Goal: Information Seeking & Learning: Learn about a topic

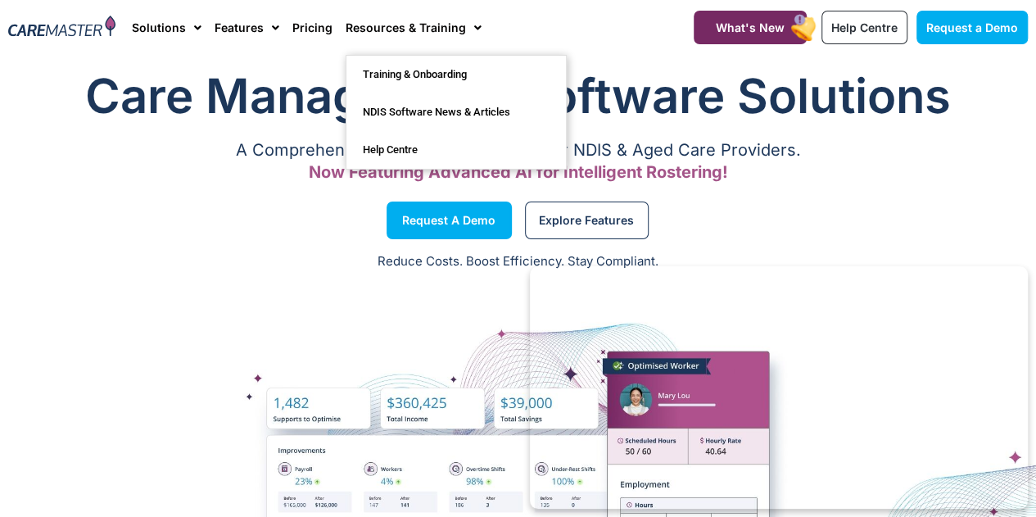
click at [218, 198] on div "Request a Demo" at bounding box center [259, 220] width 519 height 62
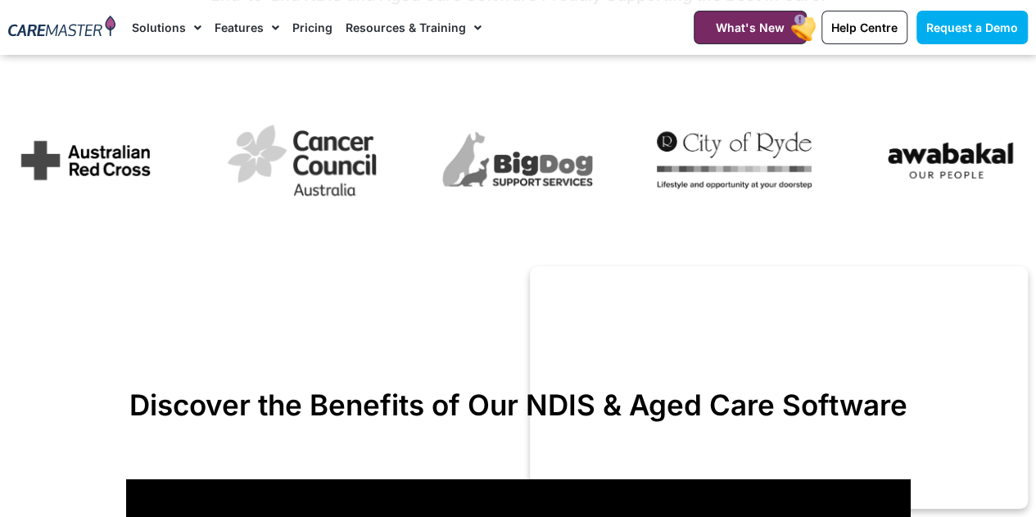
scroll to position [904, 0]
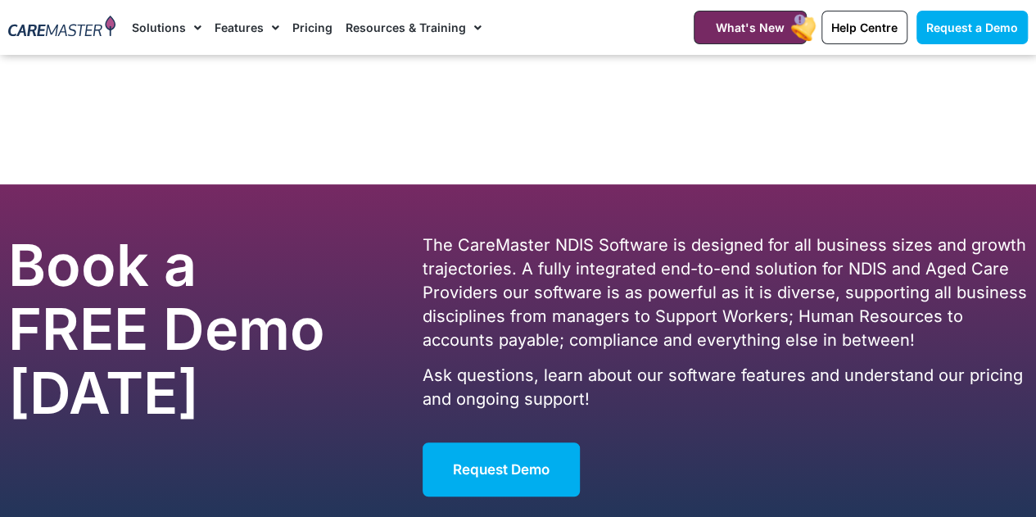
scroll to position [9917, 0]
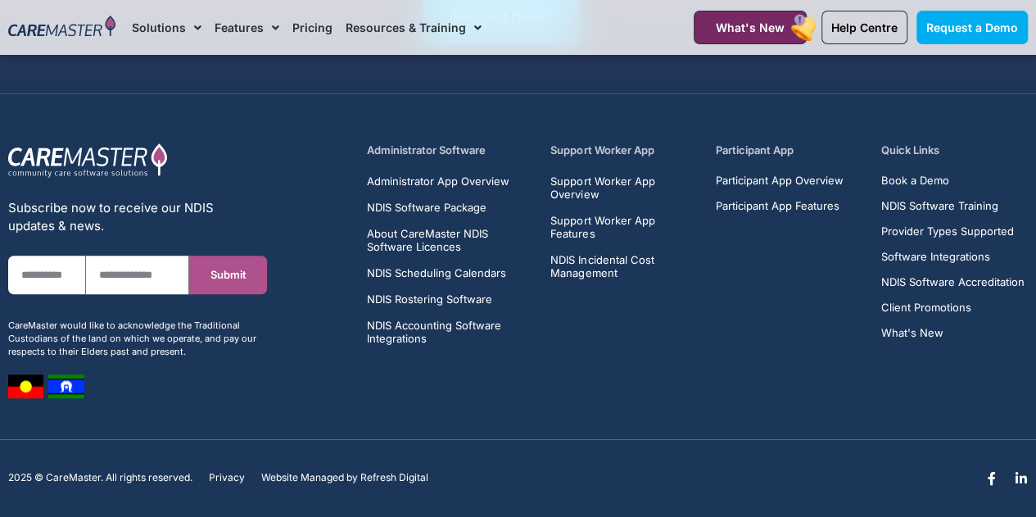
click at [528, 342] on div "Administrator Software Administrator App Overview NDIS Software Package About C…" at bounding box center [697, 270] width 678 height 272
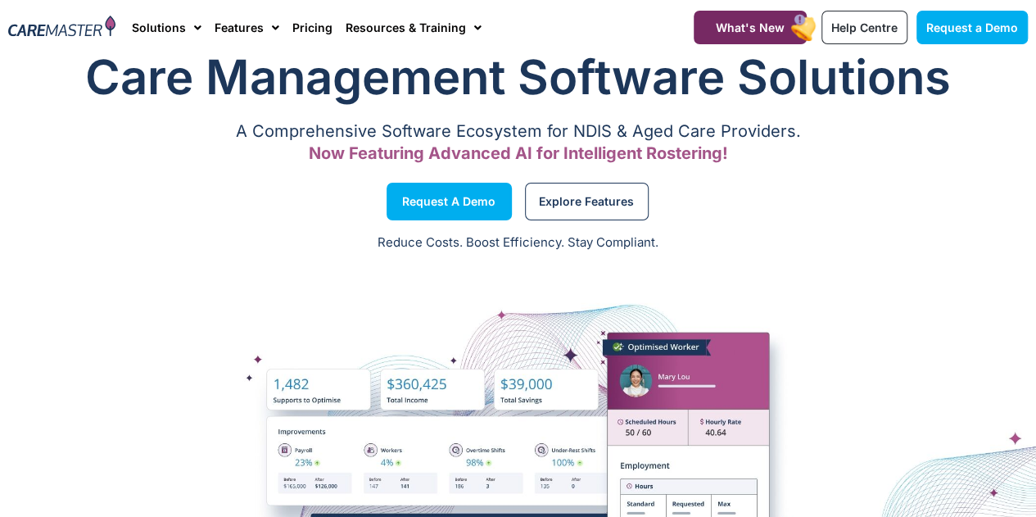
scroll to position [0, 0]
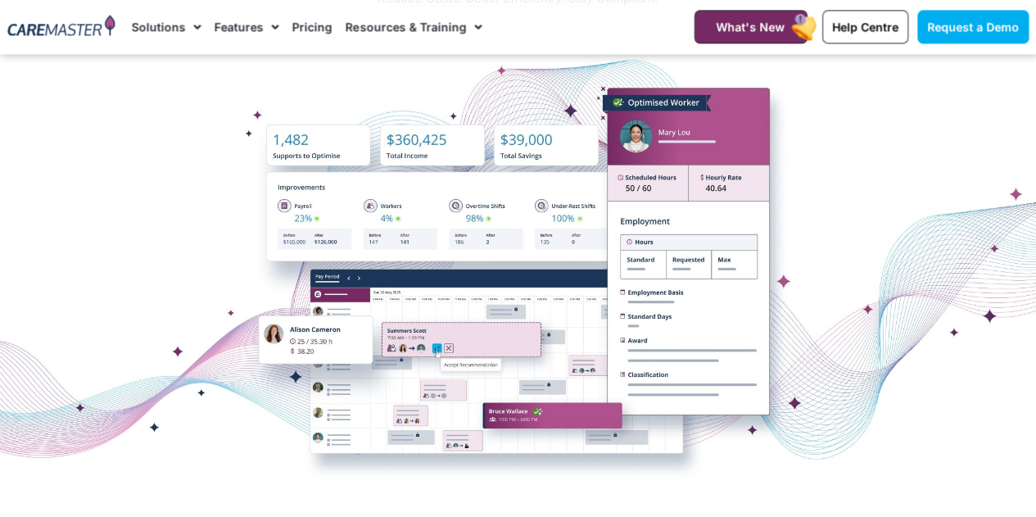
scroll to position [264, 0]
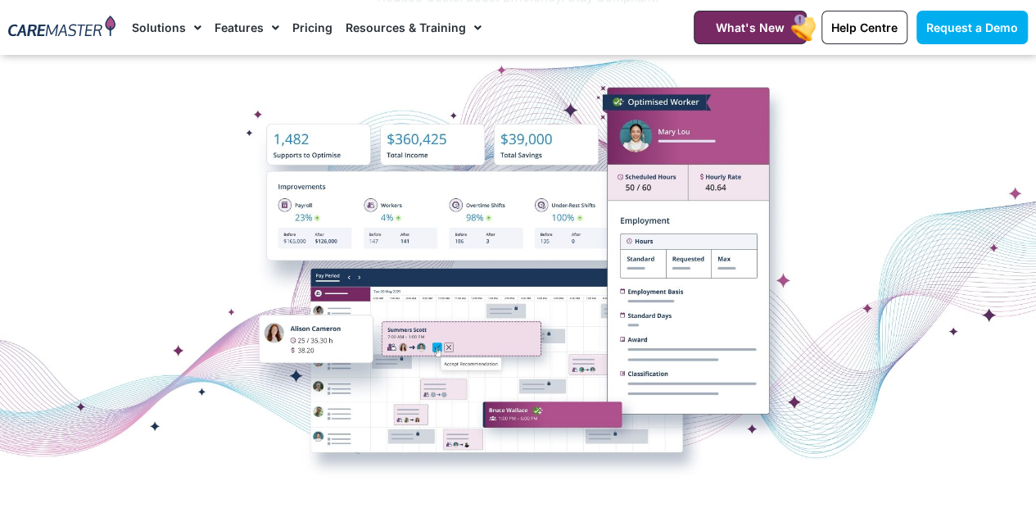
click at [123, 240] on div at bounding box center [518, 265] width 1036 height 328
click at [51, 262] on div at bounding box center [518, 265] width 1036 height 328
